Goal: Task Accomplishment & Management: Manage account settings

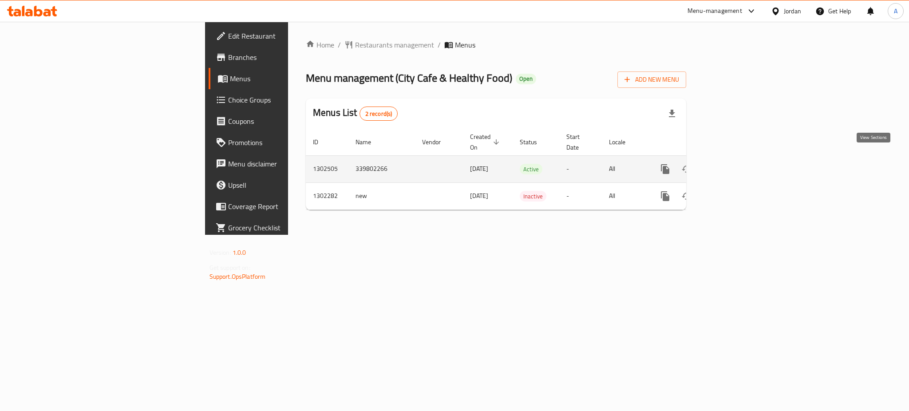
click at [740, 165] on link "enhanced table" at bounding box center [729, 168] width 21 height 21
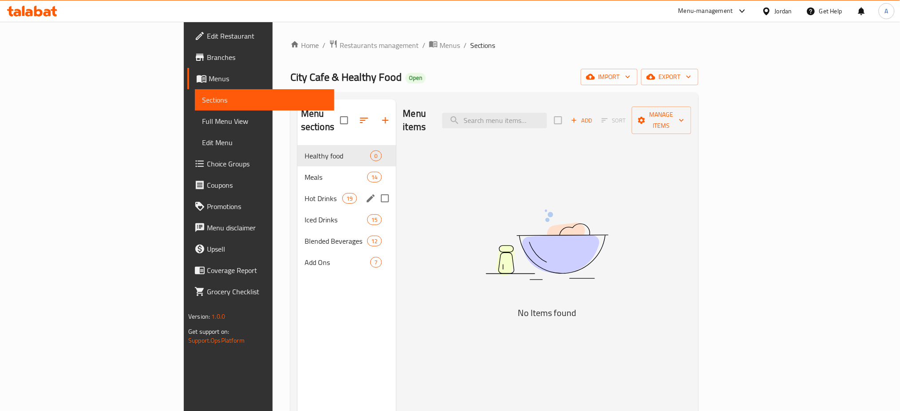
click at [297, 209] on div "Iced Drinks 15" at bounding box center [346, 219] width 99 height 21
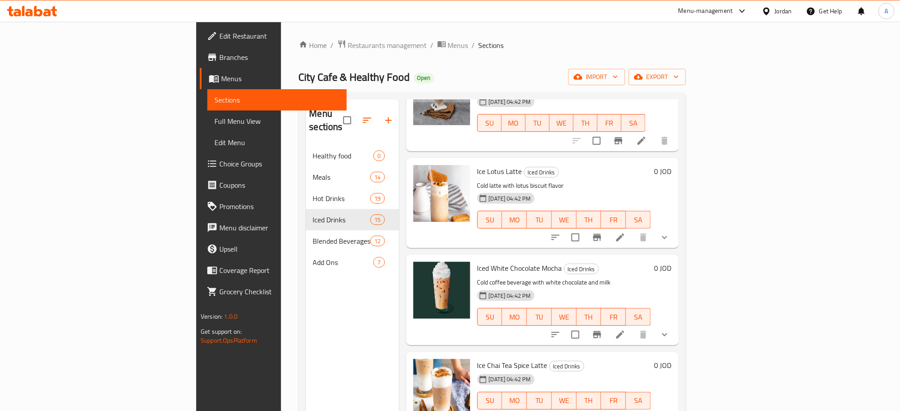
scroll to position [1052, 0]
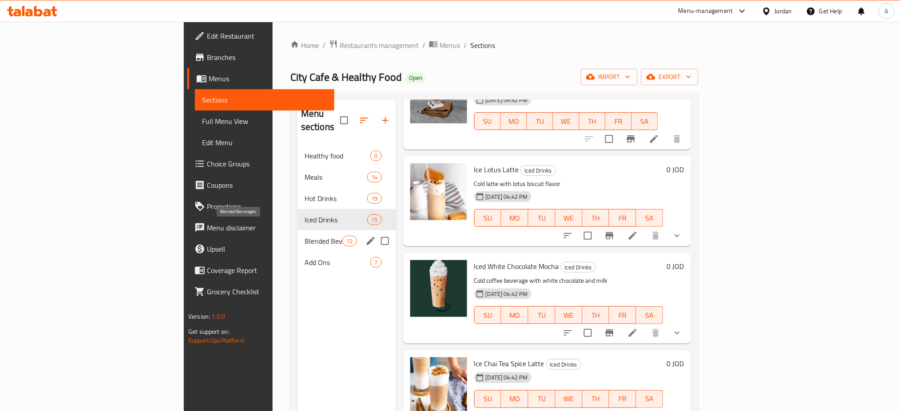
click at [305, 236] on span "Blended Beverages" at bounding box center [324, 241] width 38 height 11
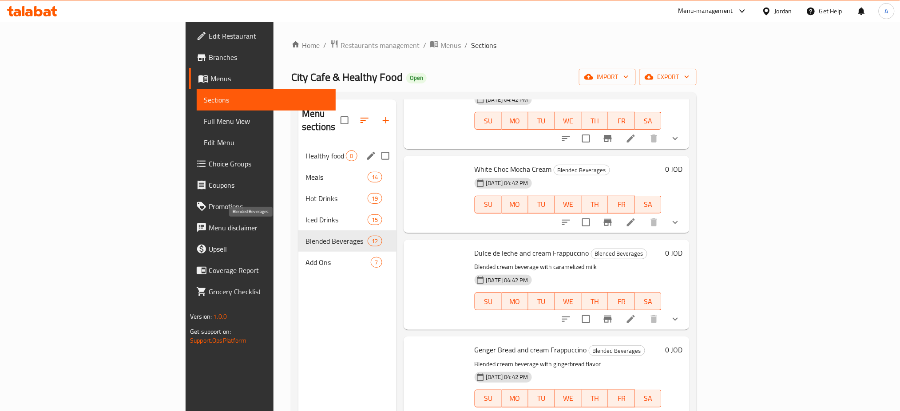
scroll to position [708, 0]
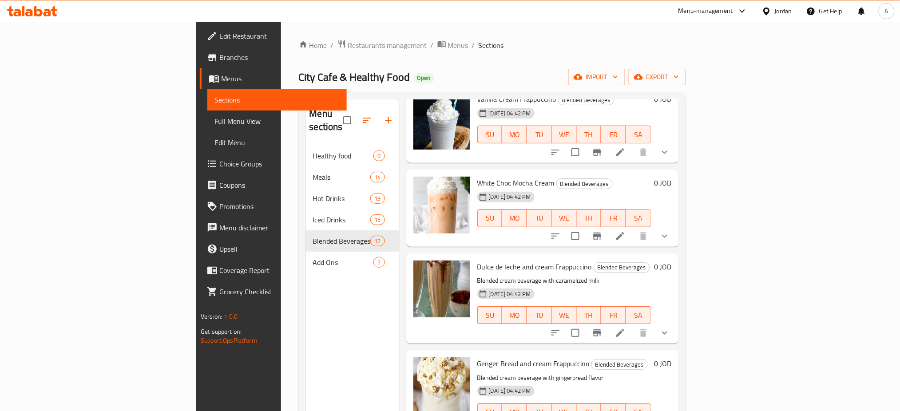
click at [306, 128] on div "Menu sections" at bounding box center [352, 120] width 93 height 42
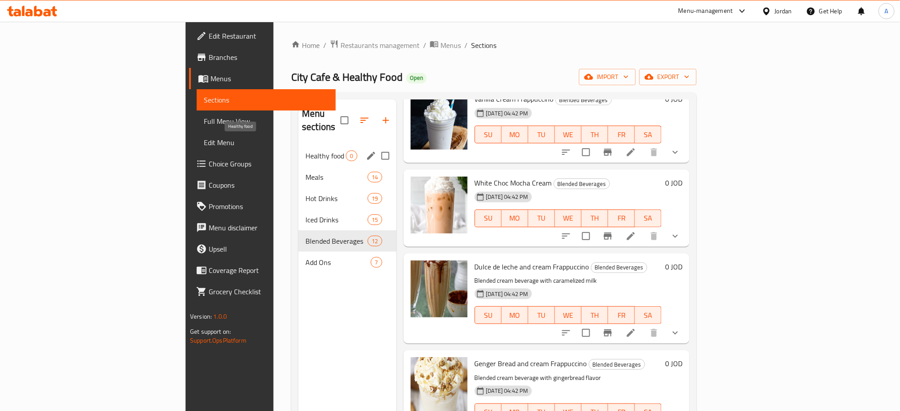
click at [305, 150] on span "Healthy food" at bounding box center [325, 155] width 40 height 11
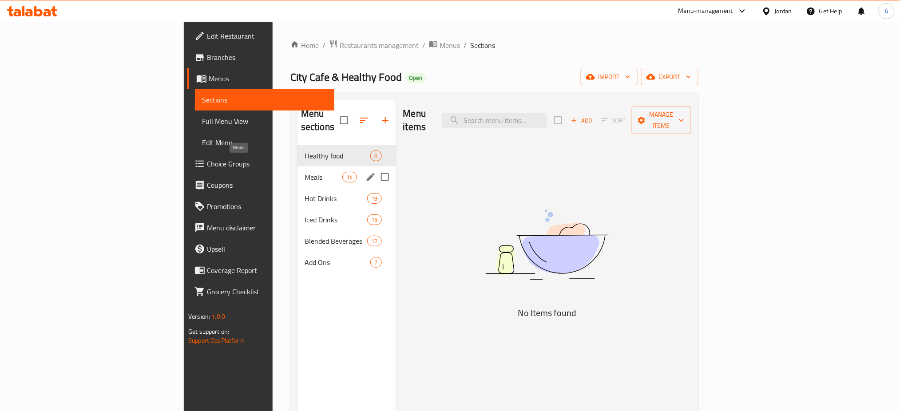
click at [305, 172] on span "Meals" at bounding box center [324, 177] width 38 height 11
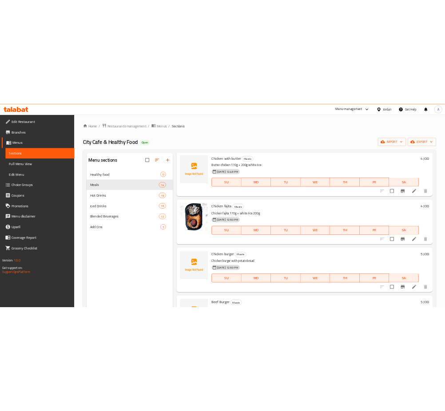
scroll to position [237, 0]
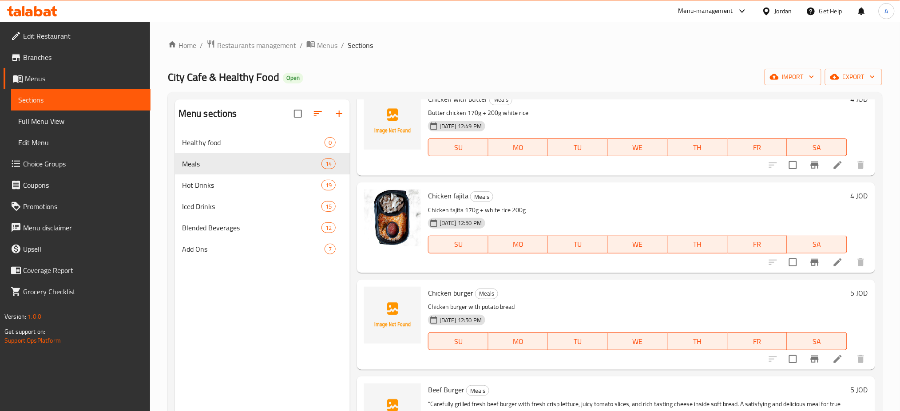
click at [281, 55] on div "Home / Restaurants management / Menus / Sections City Cafe & Healthy Food Open …" at bounding box center [525, 279] width 714 height 478
click at [281, 45] on span "Restaurants management" at bounding box center [256, 45] width 79 height 11
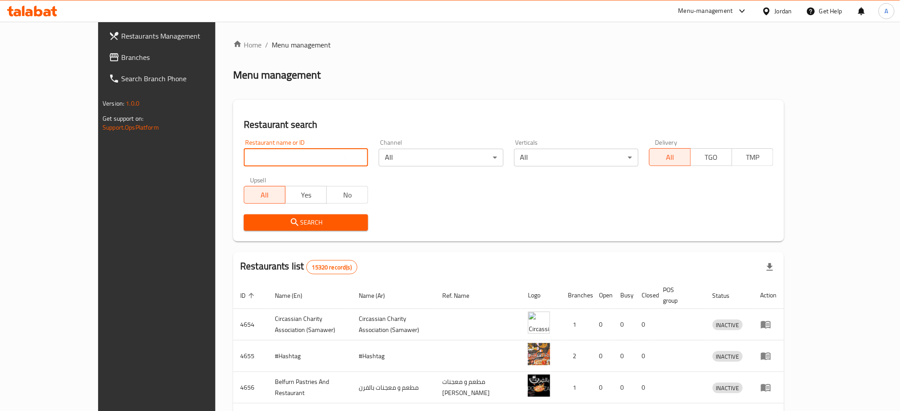
drag, startPoint x: 293, startPoint y: 156, endPoint x: 289, endPoint y: 146, distance: 10.3
click at [293, 156] on input "search" at bounding box center [306, 158] width 124 height 18
type input "ن"
type input "kaseh"
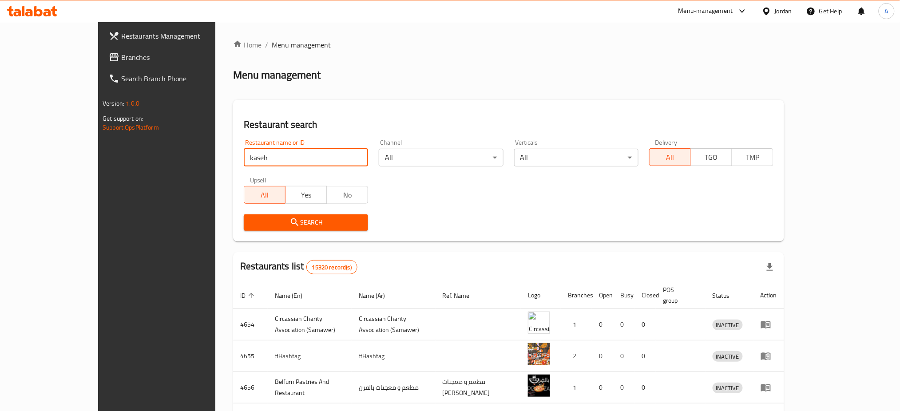
click button "Search" at bounding box center [306, 222] width 124 height 16
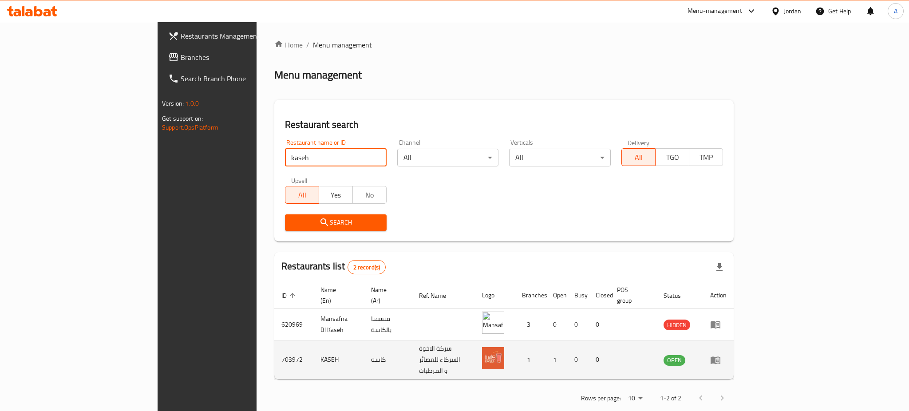
click at [734, 352] on td "enhanced table" at bounding box center [718, 359] width 31 height 39
click at [719, 359] on icon "enhanced table" at bounding box center [717, 361] width 3 height 4
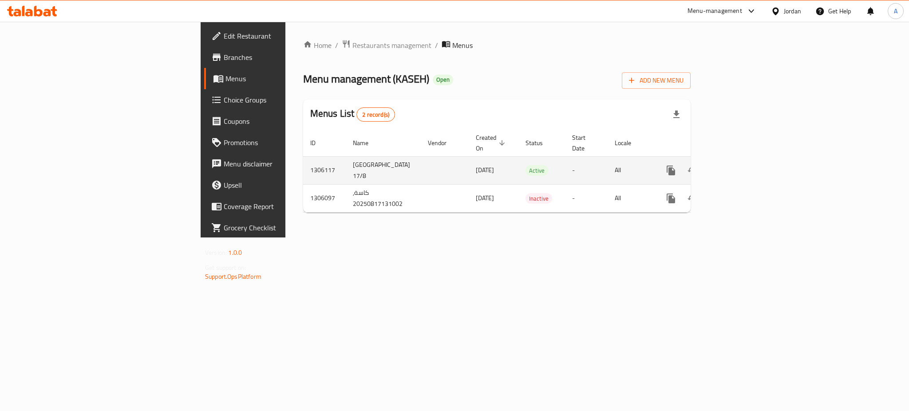
click at [740, 165] on icon "enhanced table" at bounding box center [735, 170] width 11 height 11
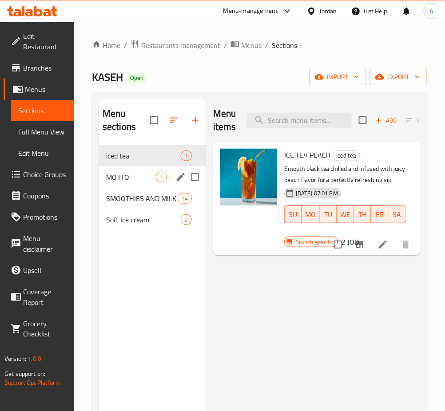
click at [127, 170] on div "MOJITO 1" at bounding box center [152, 176] width 107 height 21
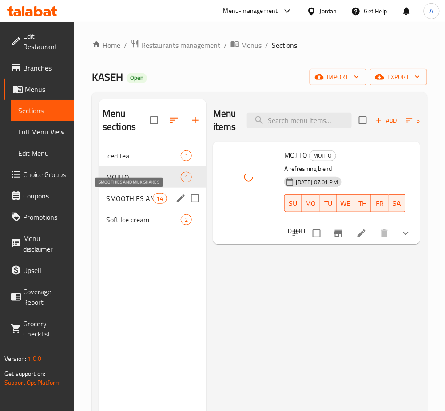
click at [145, 201] on span "SMOOTHIES AND MILK SHAKES" at bounding box center [129, 198] width 47 height 11
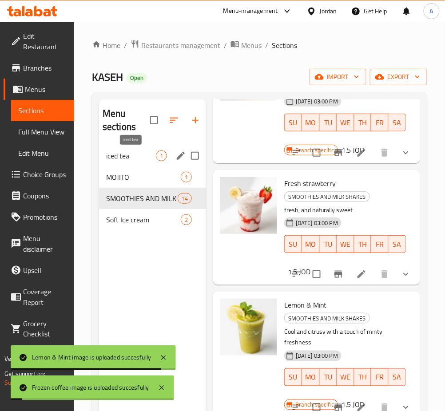
click at [143, 157] on span "iced tea" at bounding box center [131, 155] width 50 height 11
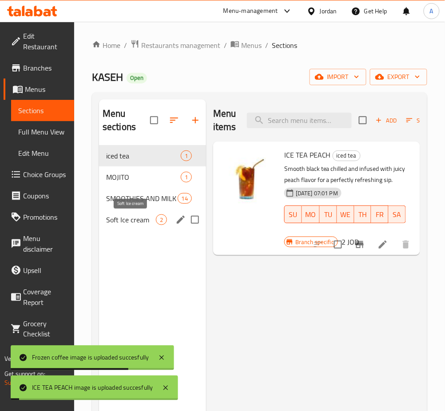
click at [146, 223] on span "Soft Ice cream" at bounding box center [131, 219] width 50 height 11
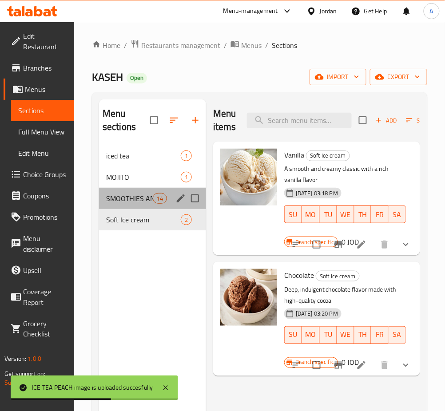
click at [144, 191] on div "SMOOTHIES AND MILK SHAKES 14" at bounding box center [152, 198] width 107 height 21
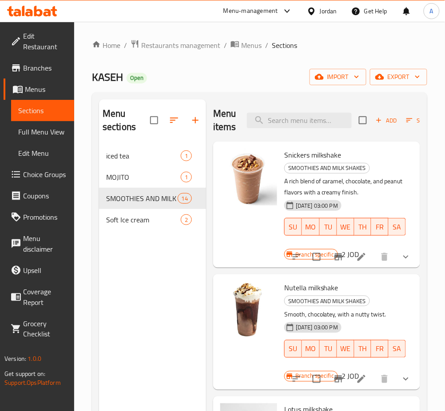
click at [159, 402] on div "Menu sections iced tea 1 MOJITO 1 SMOOTHIES AND MILK SHAKES 14 Soft Ice cream 2" at bounding box center [152, 304] width 107 height 411
click at [302, 125] on input "search" at bounding box center [299, 121] width 105 height 16
type input "oreo"
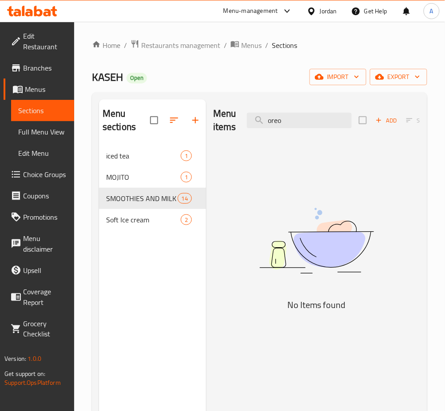
drag, startPoint x: 296, startPoint y: 127, endPoint x: 229, endPoint y: 130, distance: 67.1
click at [229, 130] on div "Menu items oreo Add Sort Manage items" at bounding box center [316, 120] width 207 height 42
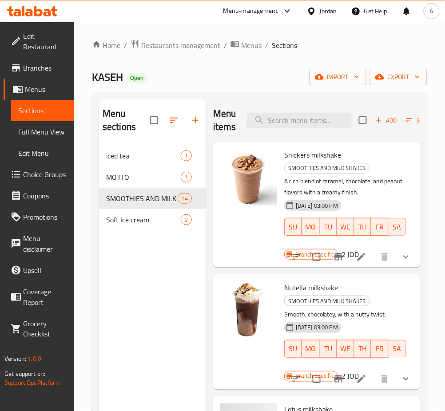
drag, startPoint x: 421, startPoint y: 233, endPoint x: 407, endPoint y: 228, distance: 15.0
click at [421, 233] on div "Menu sections iced tea 1 MOJITO 1 SMOOTHIES AND MILK SHAKES 14 Soft Ice cream 2…" at bounding box center [259, 304] width 335 height 425
click at [300, 123] on input "search" at bounding box center [299, 121] width 105 height 16
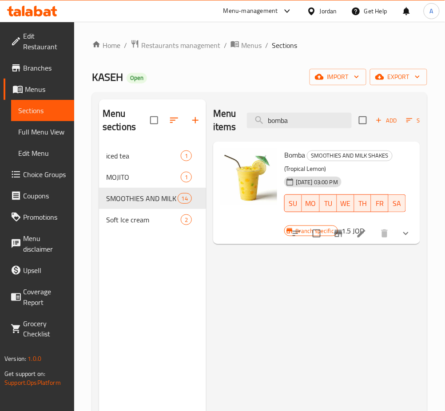
type input "bomba"
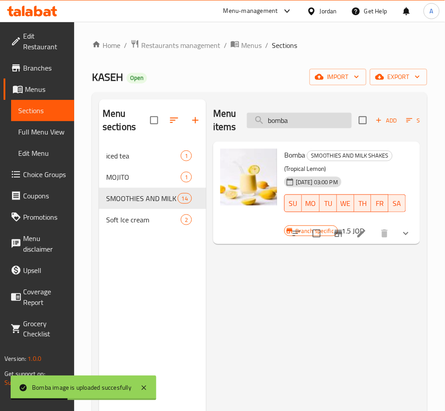
click at [348, 121] on input "bomba" at bounding box center [299, 121] width 105 height 16
drag, startPoint x: 326, startPoint y: 121, endPoint x: 166, endPoint y: 134, distance: 159.9
click at [172, 132] on div "Menu sections iced tea 1 MOJITO 1 SMOOTHIES AND MILK SHAKES 14 Soft Ice cream 2…" at bounding box center [259, 304] width 321 height 411
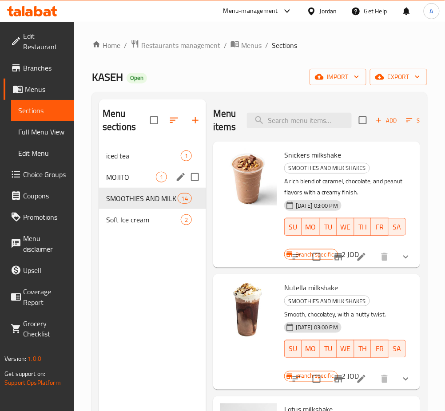
click at [137, 182] on span "MOJITO" at bounding box center [131, 177] width 50 height 11
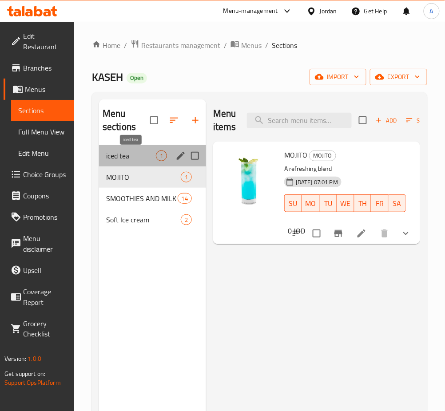
click at [144, 160] on span "iced tea" at bounding box center [131, 155] width 50 height 11
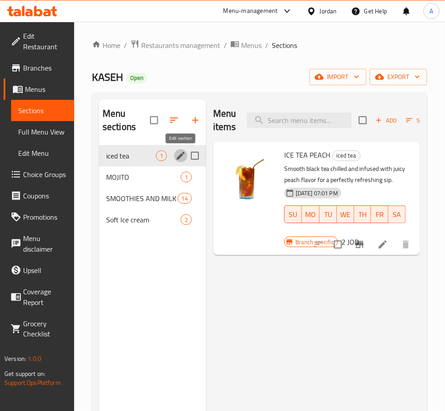
click at [181, 154] on icon "edit" at bounding box center [180, 155] width 11 height 11
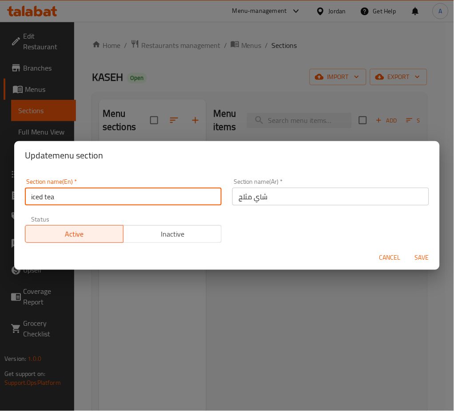
drag, startPoint x: 119, startPoint y: 198, endPoint x: -75, endPoint y: 196, distance: 193.1
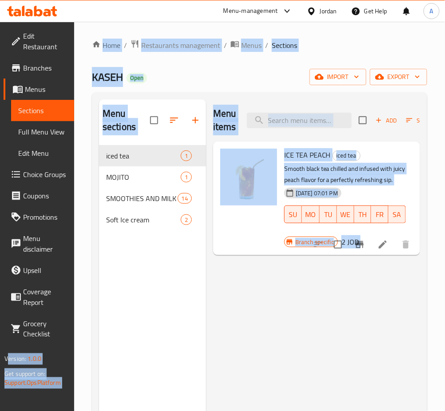
click at [227, 326] on div "Menu items Add Sort Manage items ICE TEA PEACH iced tea Smooth black tea chille…" at bounding box center [313, 304] width 214 height 411
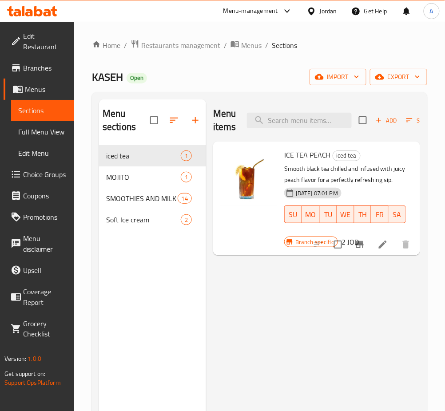
drag, startPoint x: 363, startPoint y: 343, endPoint x: 359, endPoint y: 337, distance: 6.7
click at [361, 341] on div "Menu items Add Sort Manage items ICE TEA PEACH iced tea Smooth black tea chille…" at bounding box center [313, 304] width 214 height 411
click at [179, 154] on icon "edit" at bounding box center [180, 155] width 11 height 11
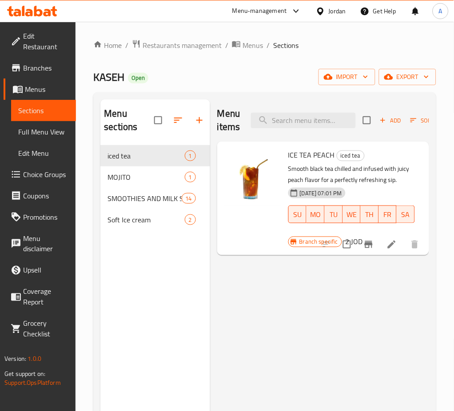
drag, startPoint x: 183, startPoint y: 198, endPoint x: -166, endPoint y: 180, distance: 350.3
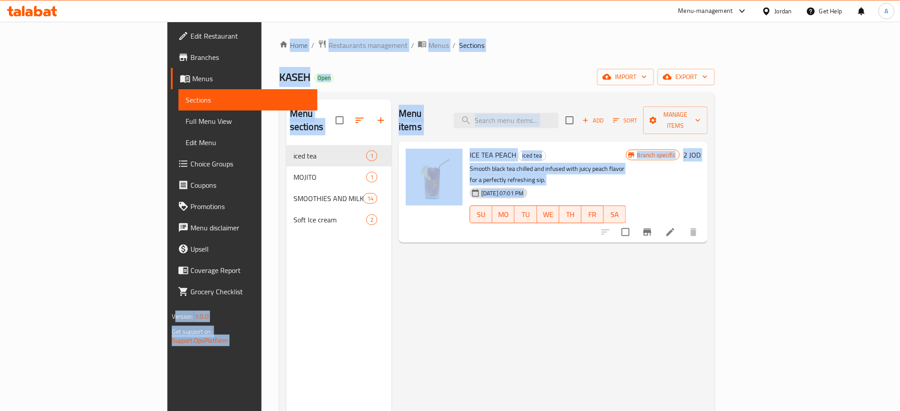
click at [609, 346] on div "Menu items Add Sort Manage items ICE TEA PEACH iced tea Smooth black tea chille…" at bounding box center [550, 304] width 316 height 411
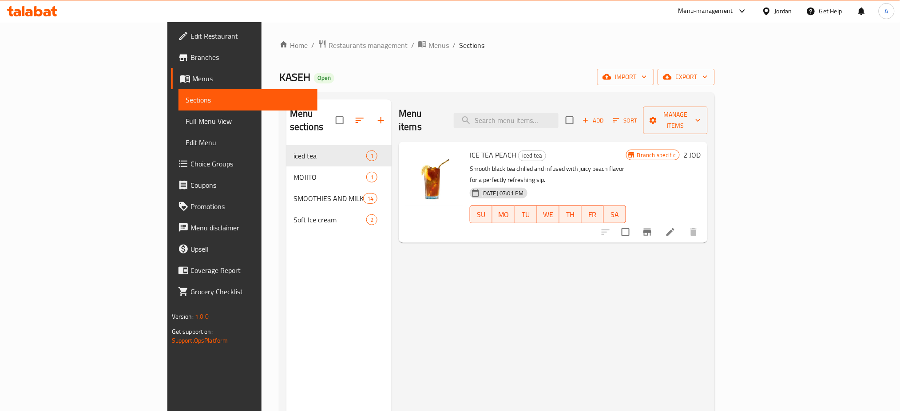
click at [286, 272] on div "Menu sections iced tea 1 MOJITO 1 SMOOTHIES AND MILK SHAKES 14 Soft Ice cream 2" at bounding box center [338, 304] width 105 height 411
click at [707, 10] on div "Menu-management" at bounding box center [705, 11] width 55 height 11
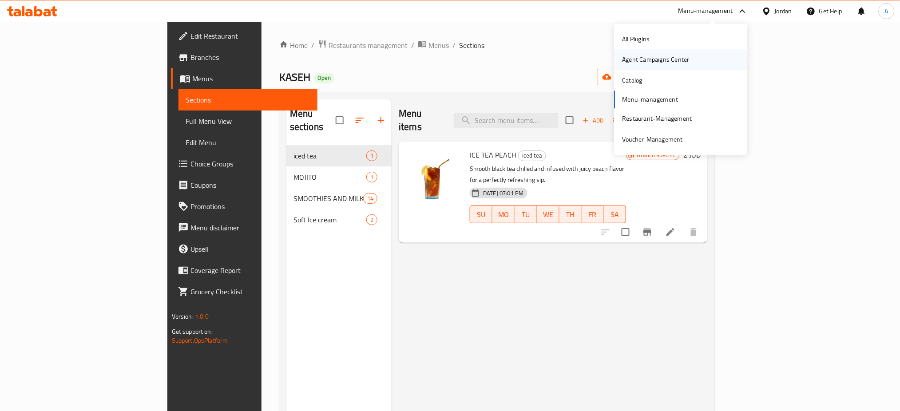
click at [673, 59] on div "Agent Campaigns Center" at bounding box center [655, 60] width 67 height 10
